Goal: Navigation & Orientation: Find specific page/section

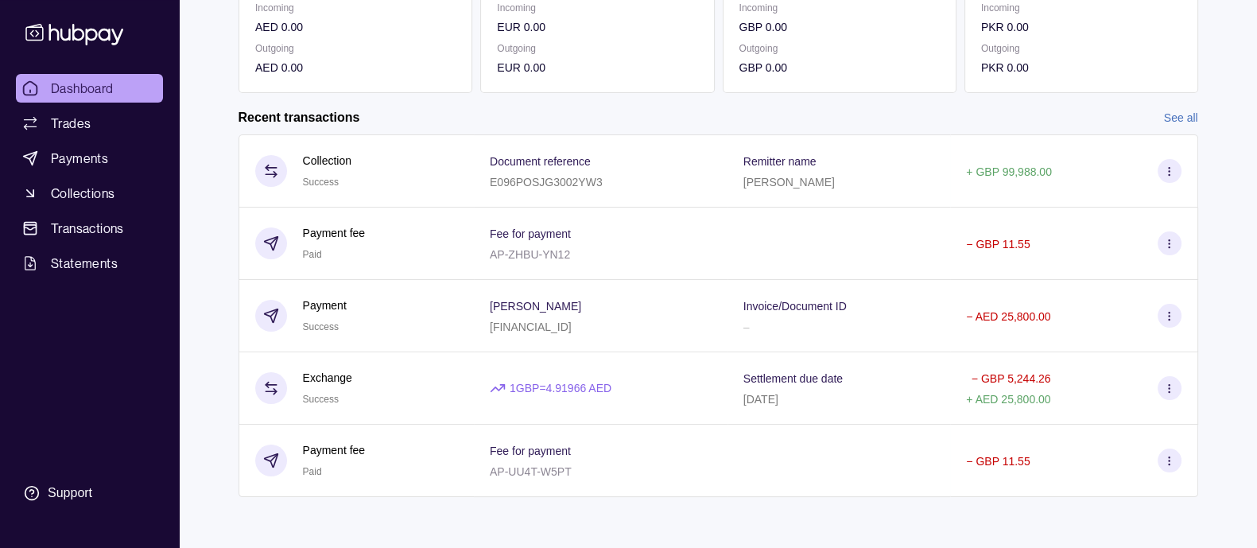
scroll to position [301, 0]
click at [1176, 115] on link "See all" at bounding box center [1181, 117] width 34 height 17
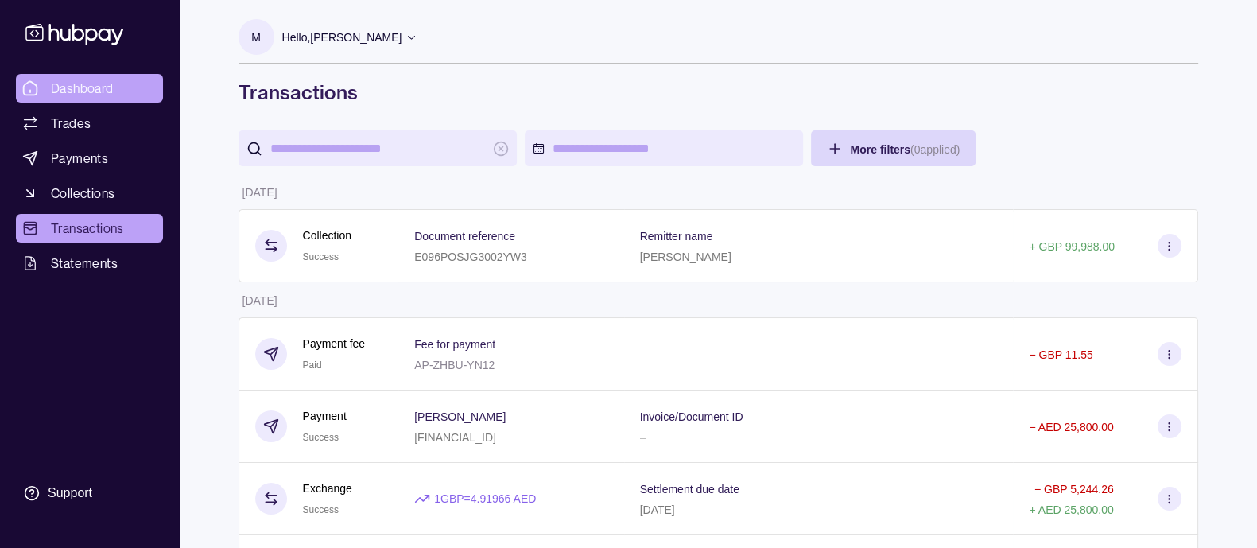
click at [75, 88] on span "Dashboard" at bounding box center [82, 88] width 63 height 19
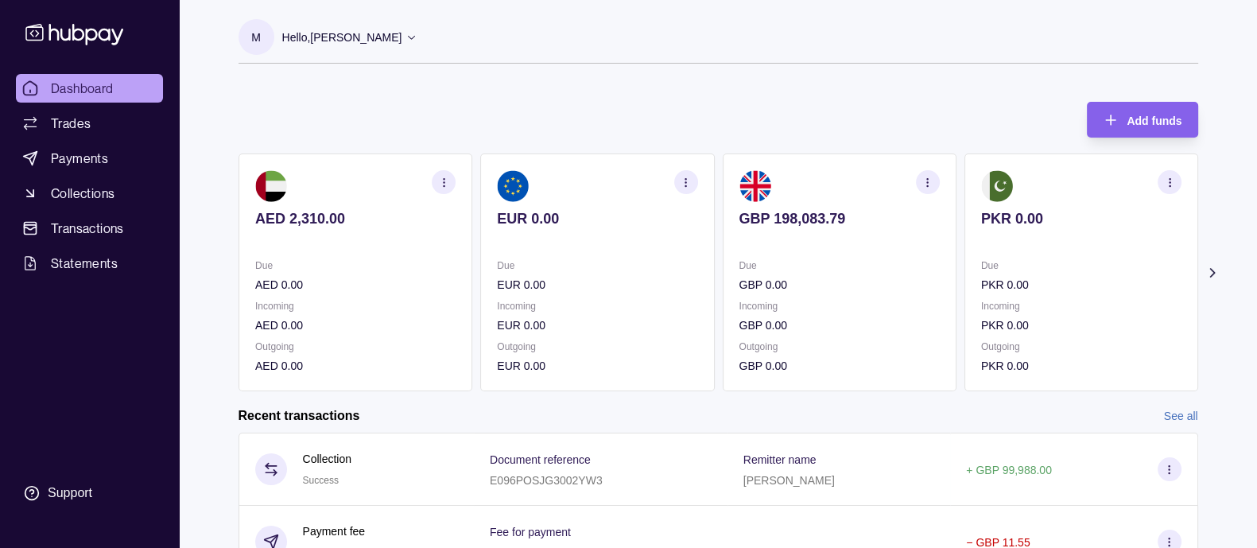
click at [636, 423] on div "Recent transactions See all" at bounding box center [719, 415] width 960 height 17
